Goal: Information Seeking & Learning: Stay updated

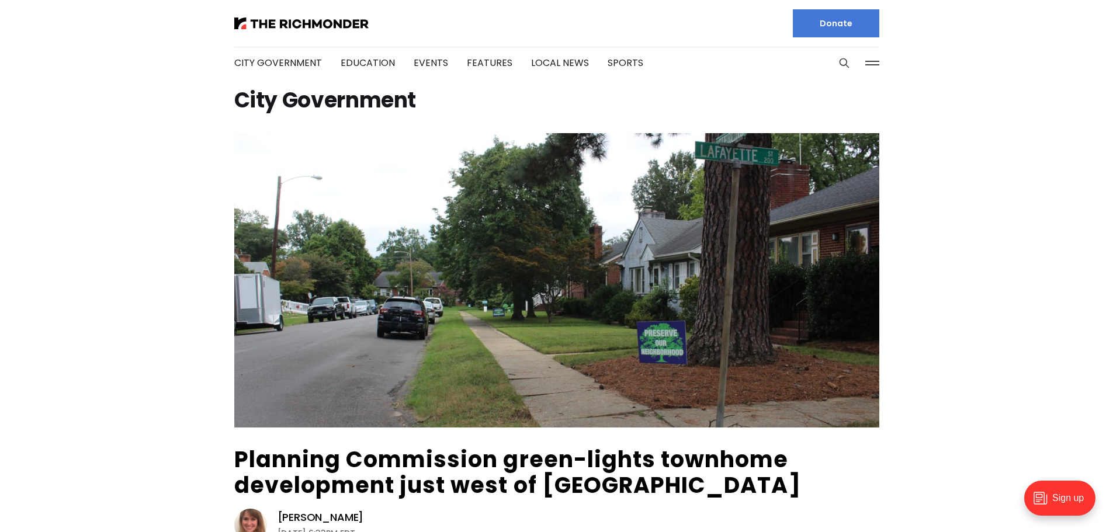
click at [313, 22] on img at bounding box center [301, 24] width 134 height 12
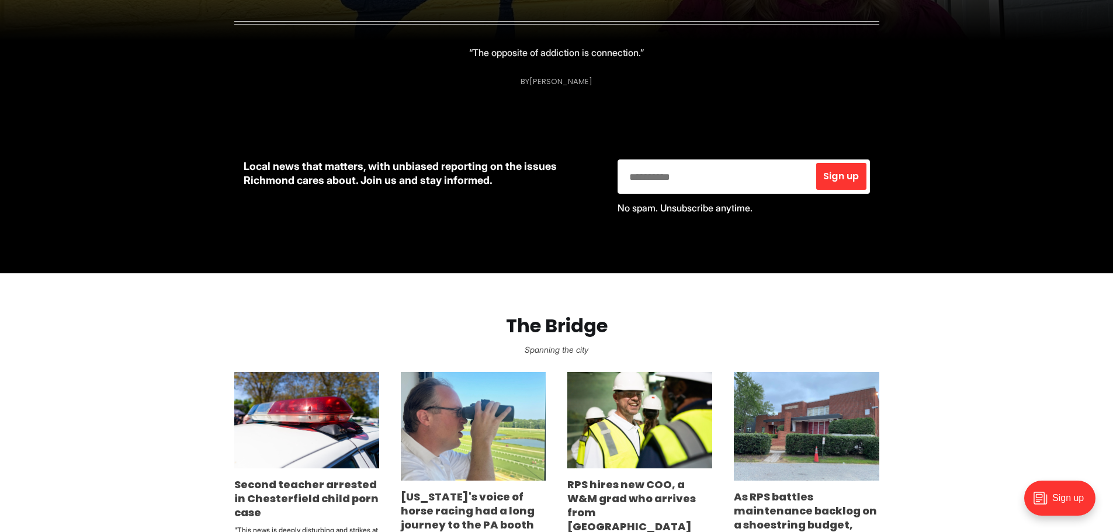
scroll to position [467, 0]
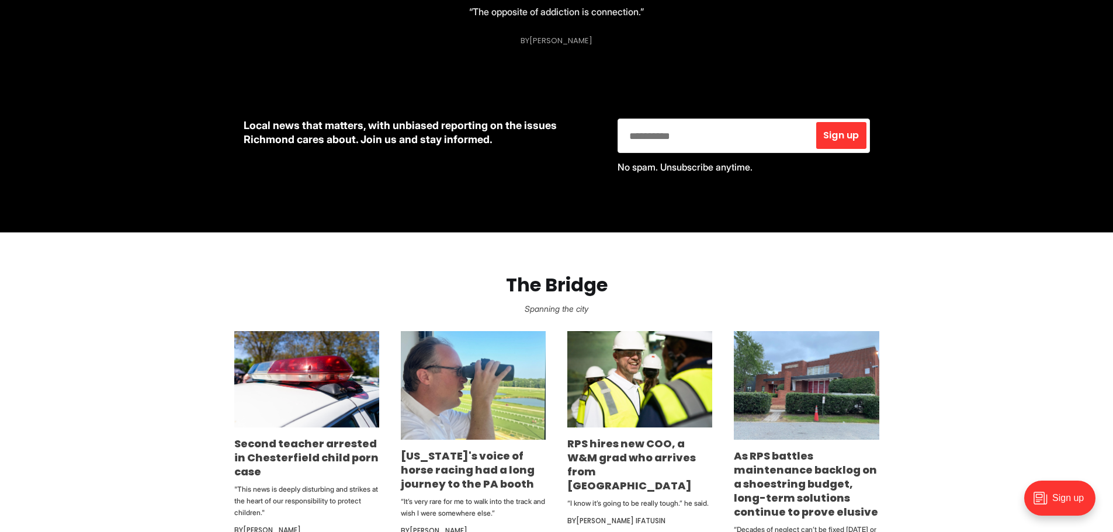
click at [124, 329] on section "The Bridge Spanning the city Second teacher arrested in Chesterfield child porn…" at bounding box center [556, 410] width 1113 height 356
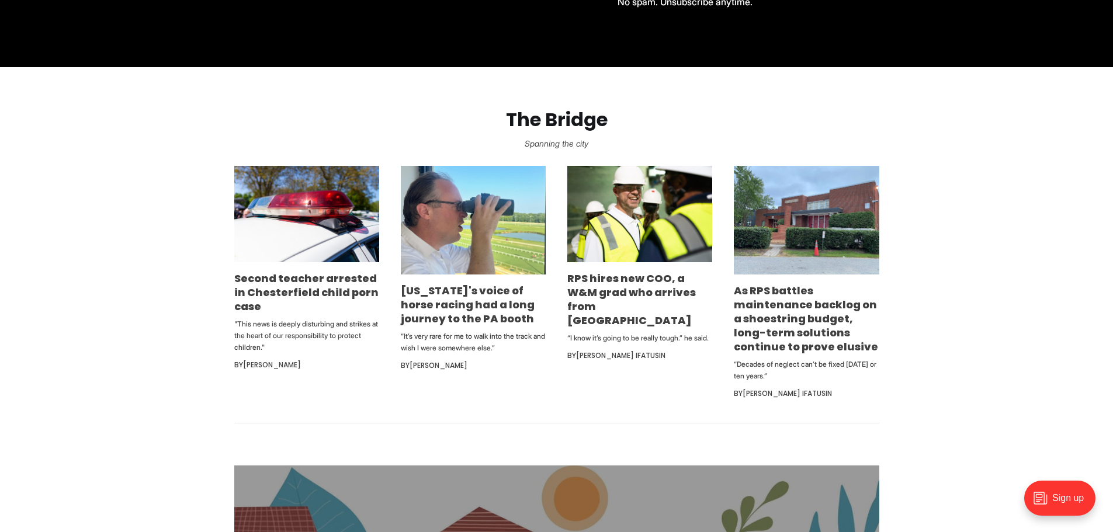
scroll to position [642, 0]
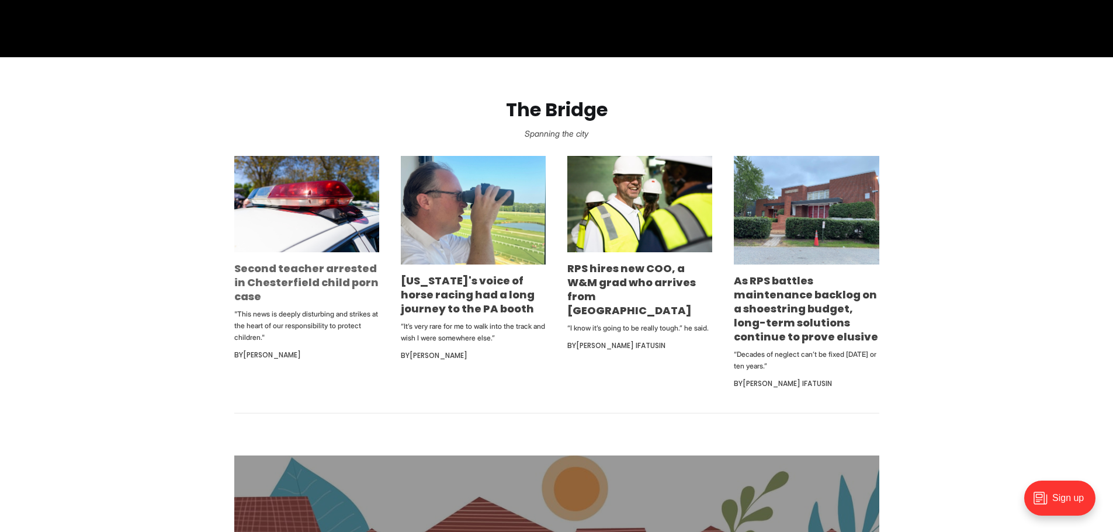
click at [315, 284] on link "Second teacher arrested in Chesterfield child porn case" at bounding box center [306, 282] width 144 height 43
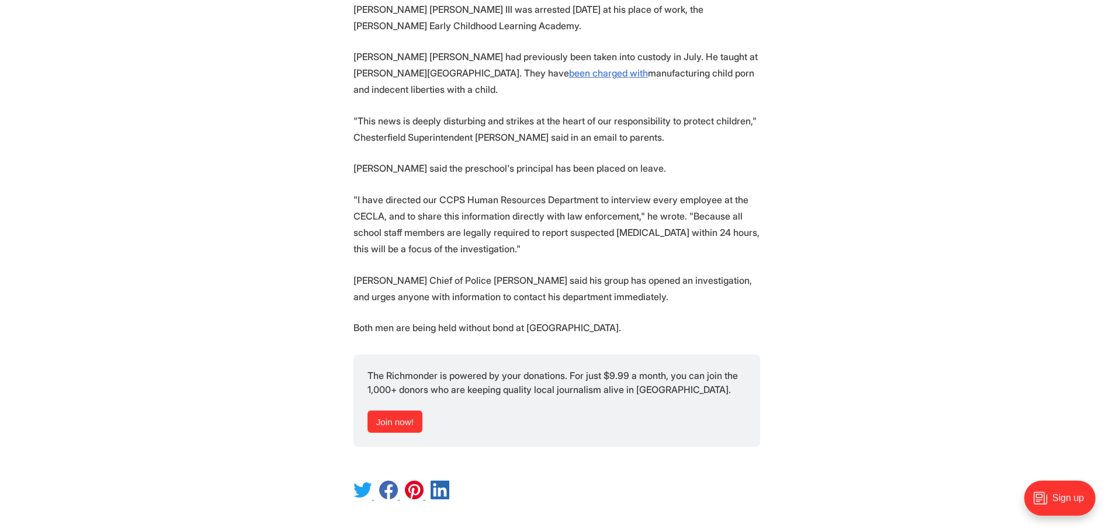
scroll to position [584, 0]
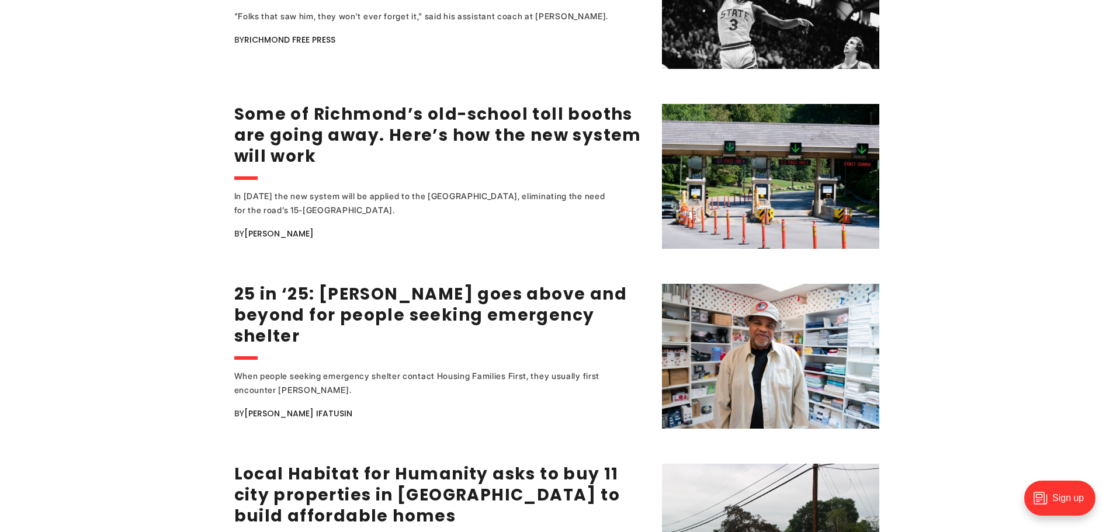
scroll to position [2044, 0]
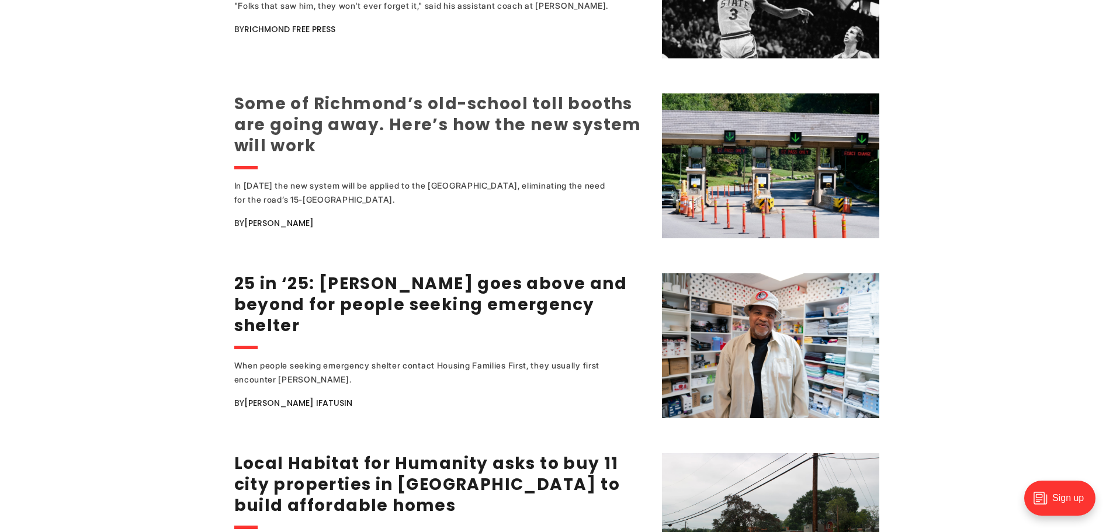
click at [381, 117] on link "Some of Richmond’s old-school toll booths are going away. Here’s how the new sy…" at bounding box center [437, 124] width 407 height 65
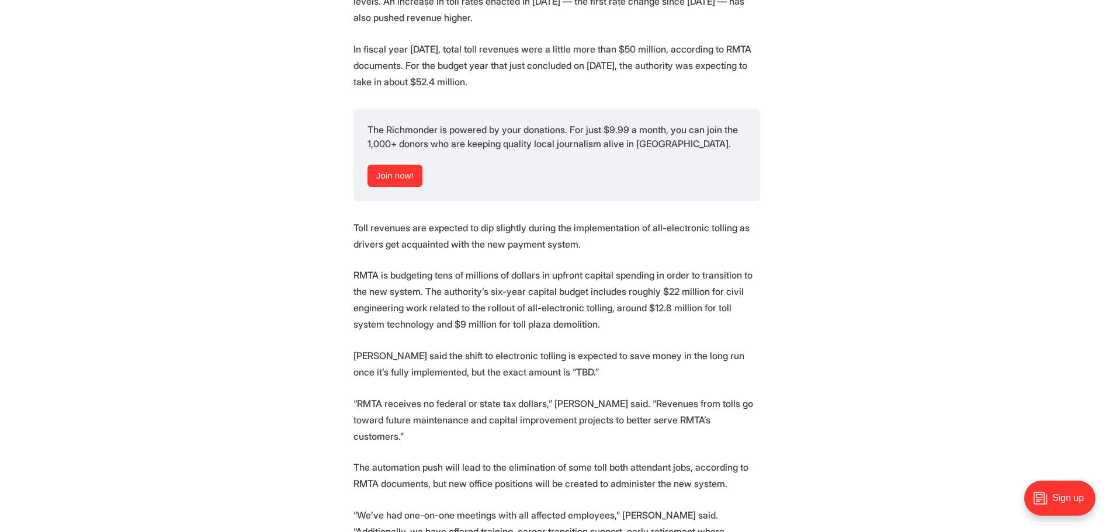
scroll to position [1869, 0]
